Goal: Transaction & Acquisition: Purchase product/service

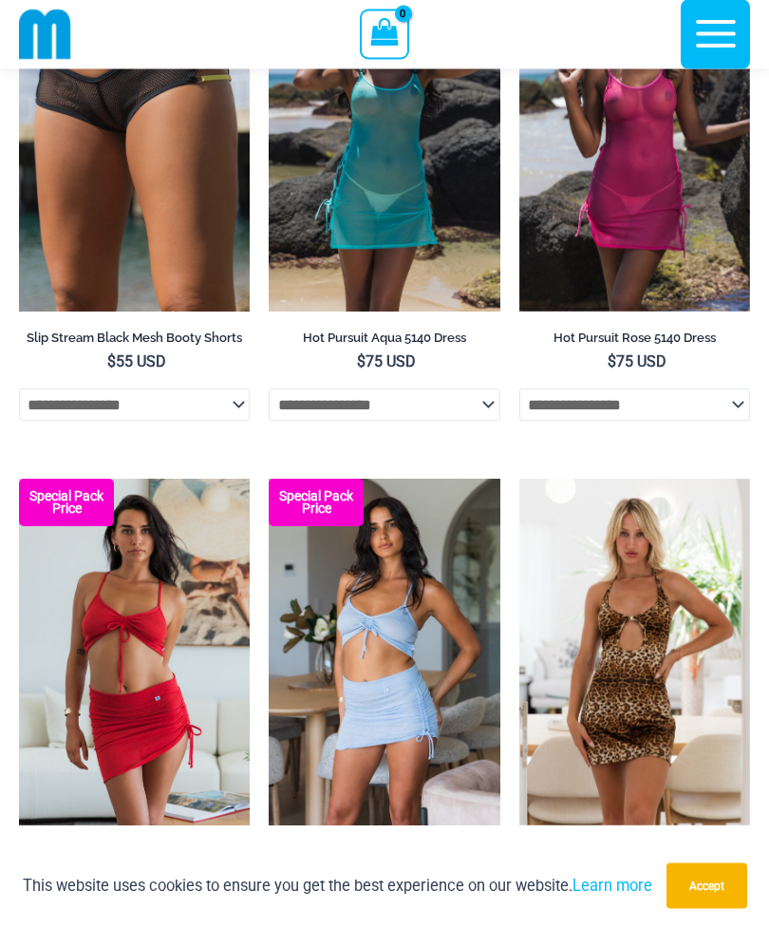
scroll to position [4428, 0]
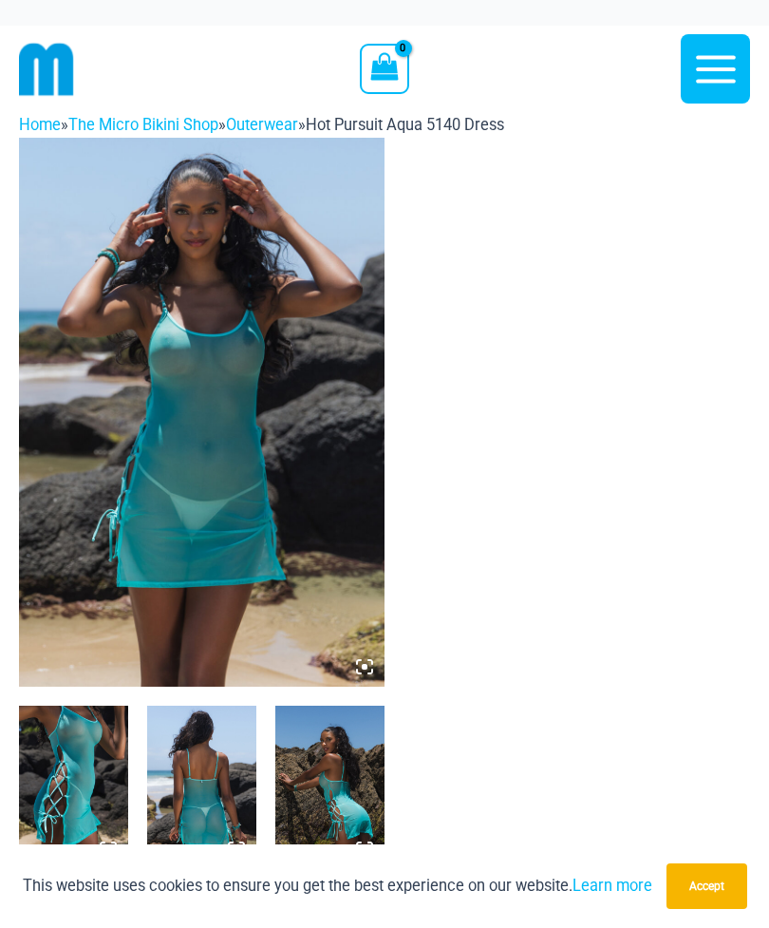
click at [371, 665] on icon at bounding box center [364, 666] width 17 height 17
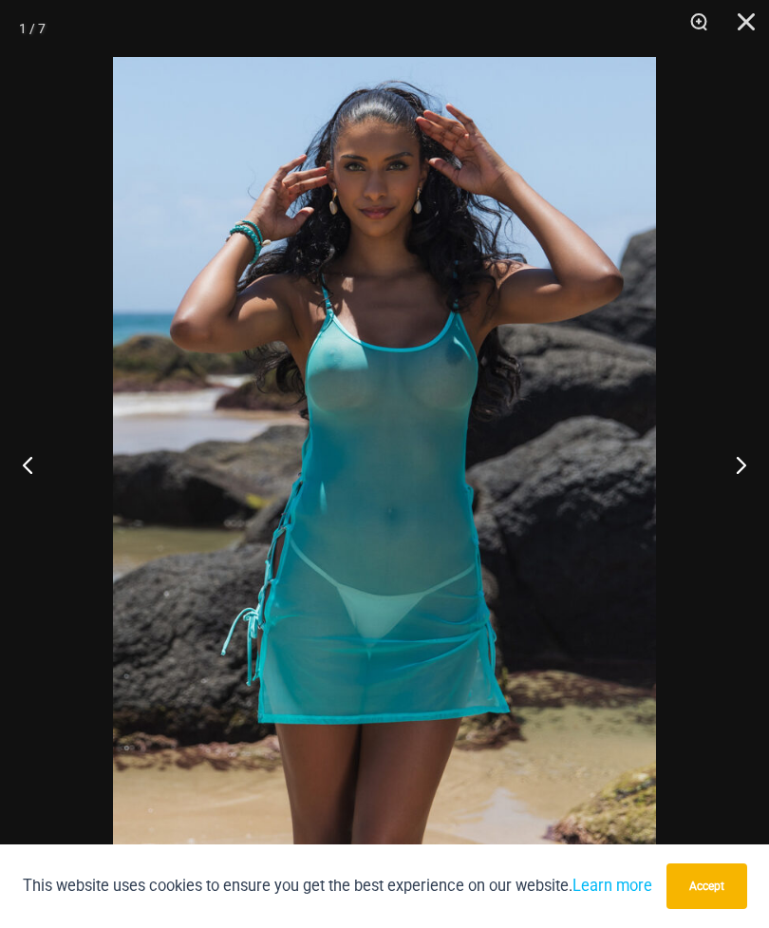
click at [732, 461] on button "Next" at bounding box center [733, 464] width 71 height 95
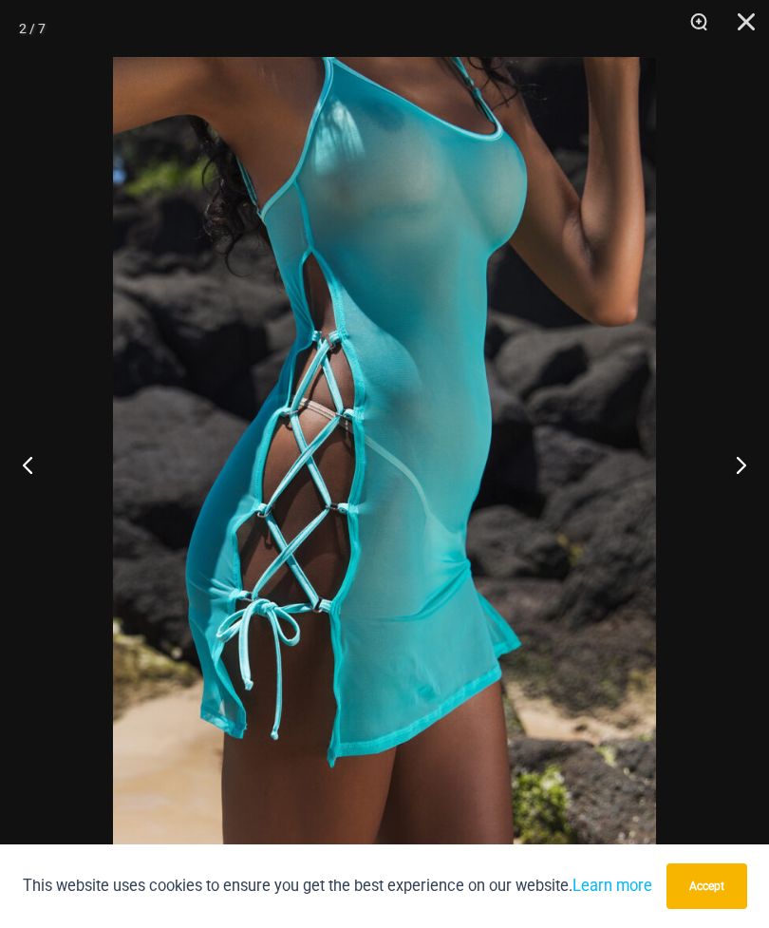
click at [734, 460] on button "Next" at bounding box center [733, 464] width 71 height 95
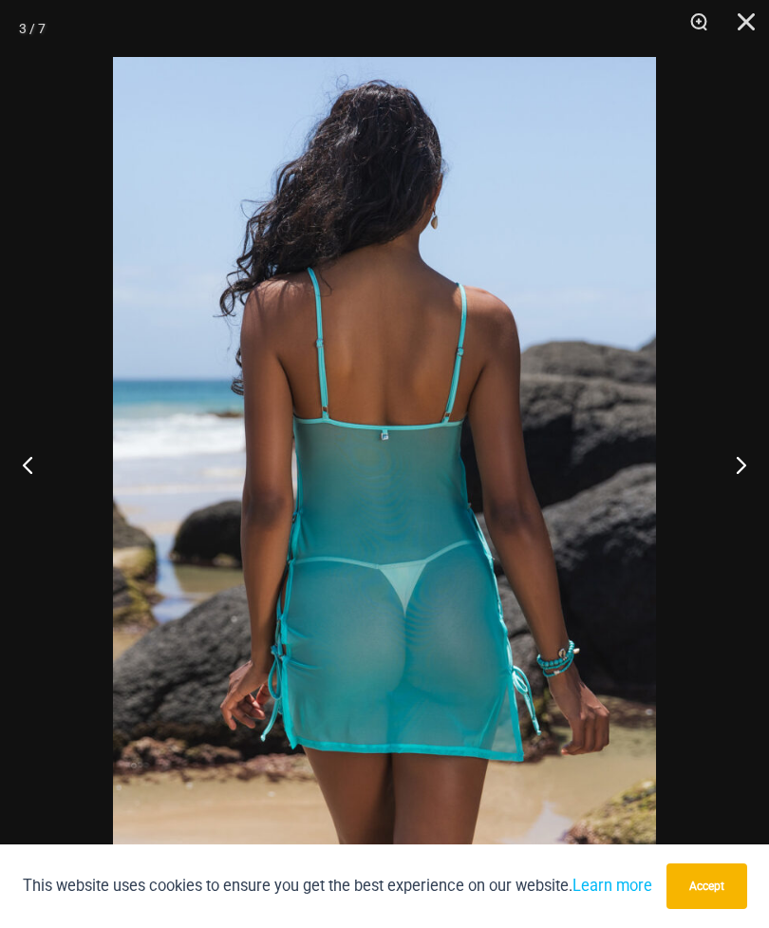
click at [735, 462] on button "Next" at bounding box center [733, 464] width 71 height 95
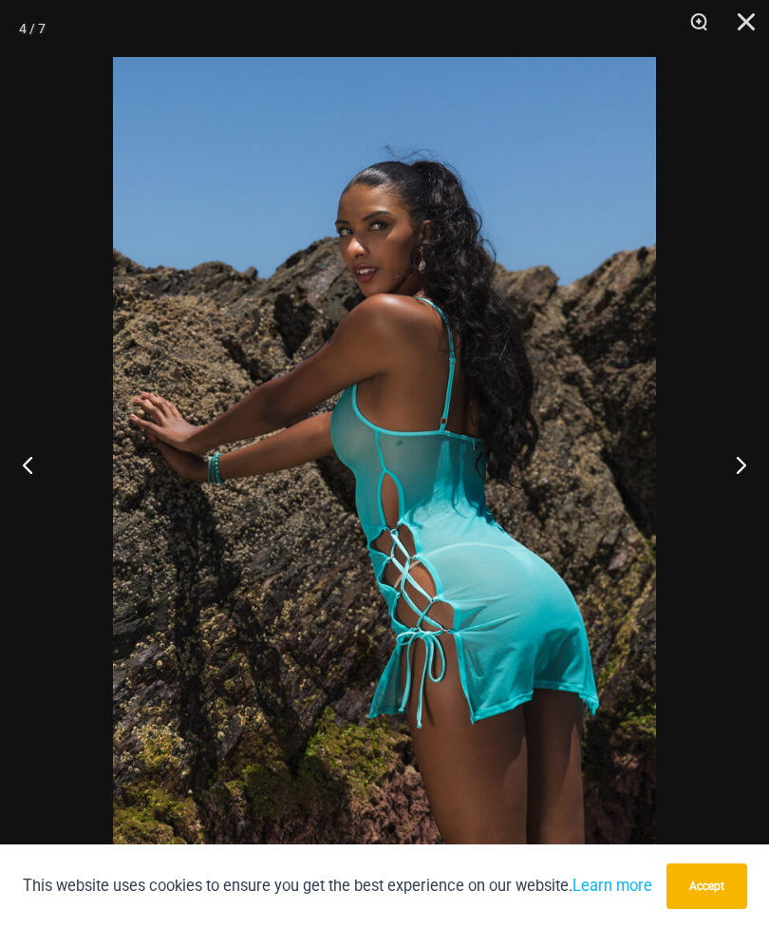
click at [737, 463] on button "Next" at bounding box center [733, 464] width 71 height 95
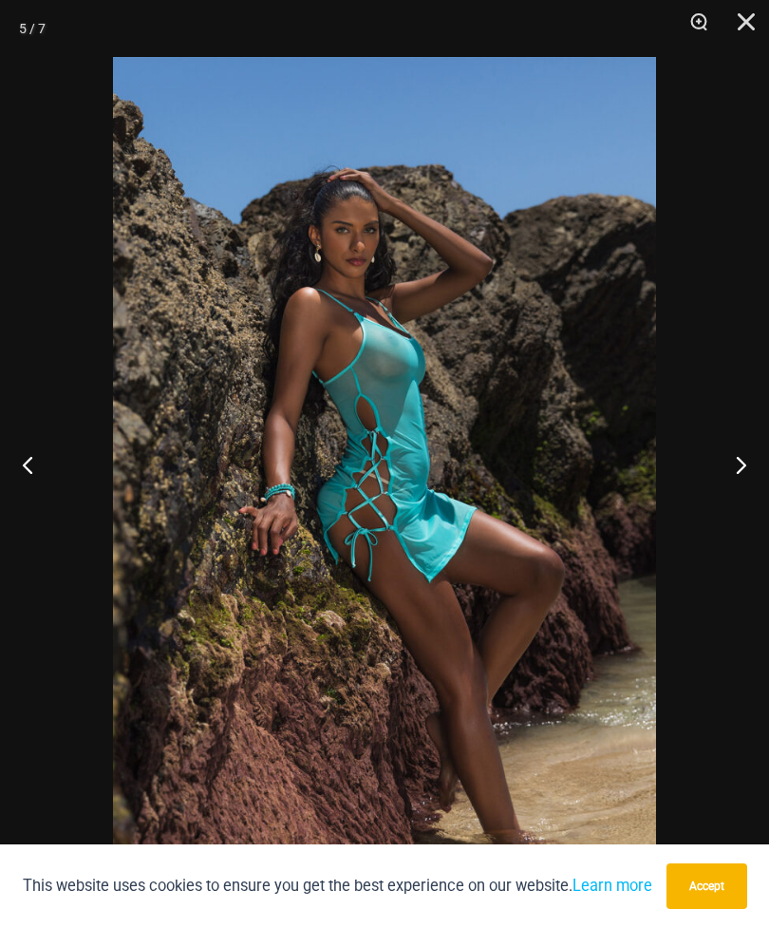
click at [739, 463] on button "Next" at bounding box center [733, 464] width 71 height 95
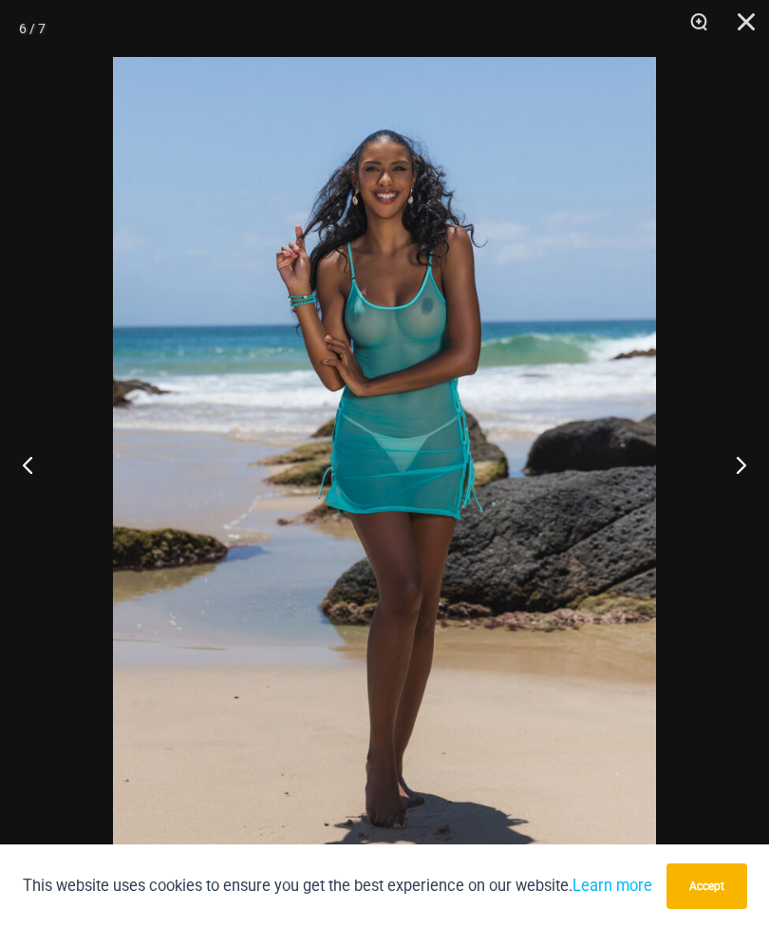
click at [742, 474] on button "Next" at bounding box center [733, 464] width 71 height 95
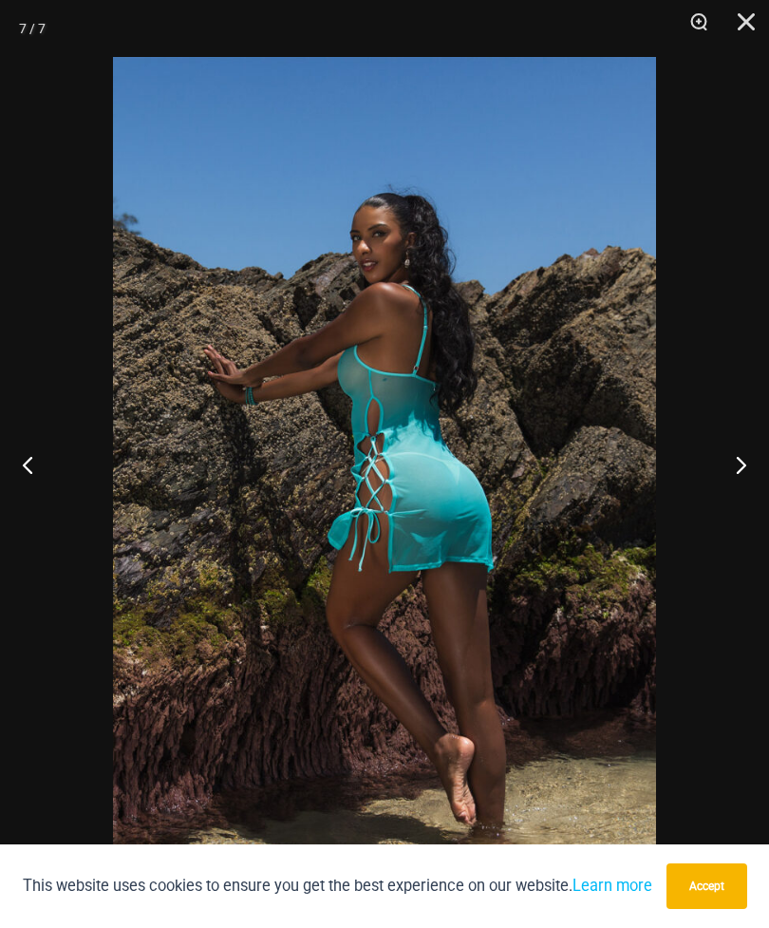
click at [743, 27] on button "Close" at bounding box center [739, 28] width 47 height 57
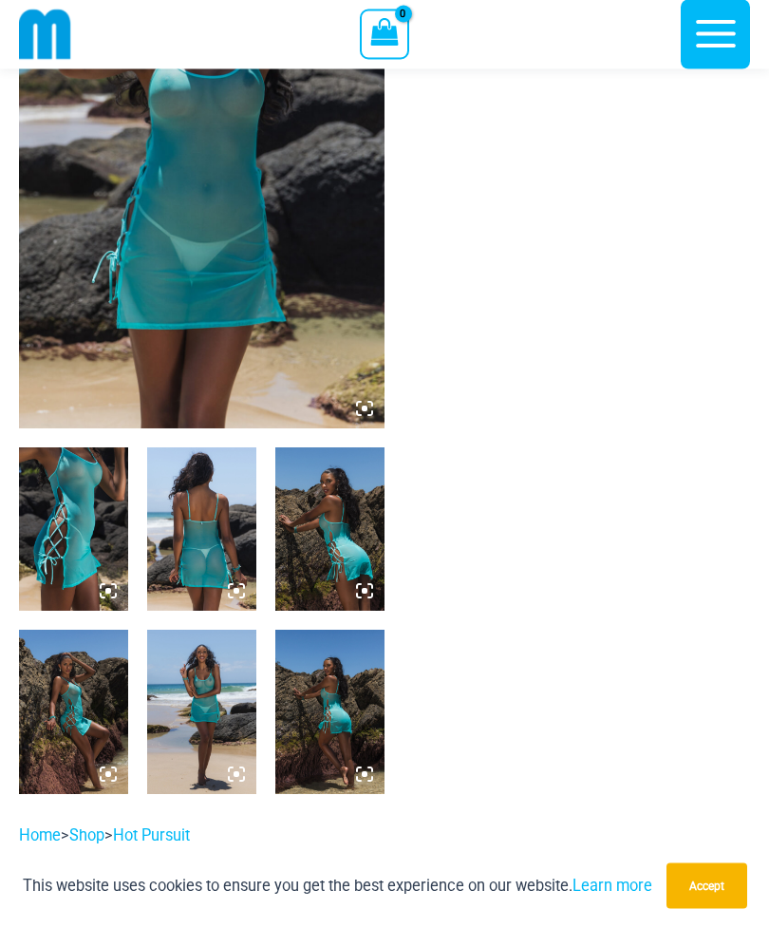
scroll to position [164, 0]
